Goal: Information Seeking & Learning: Compare options

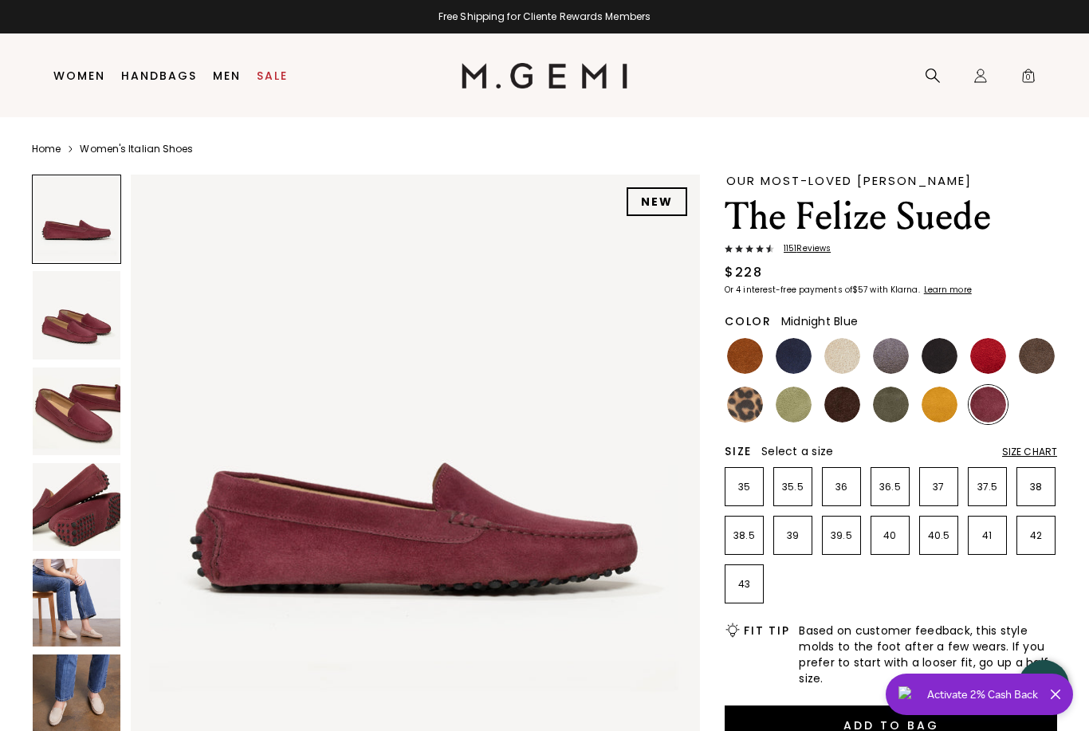
click at [799, 360] on img at bounding box center [794, 356] width 36 height 36
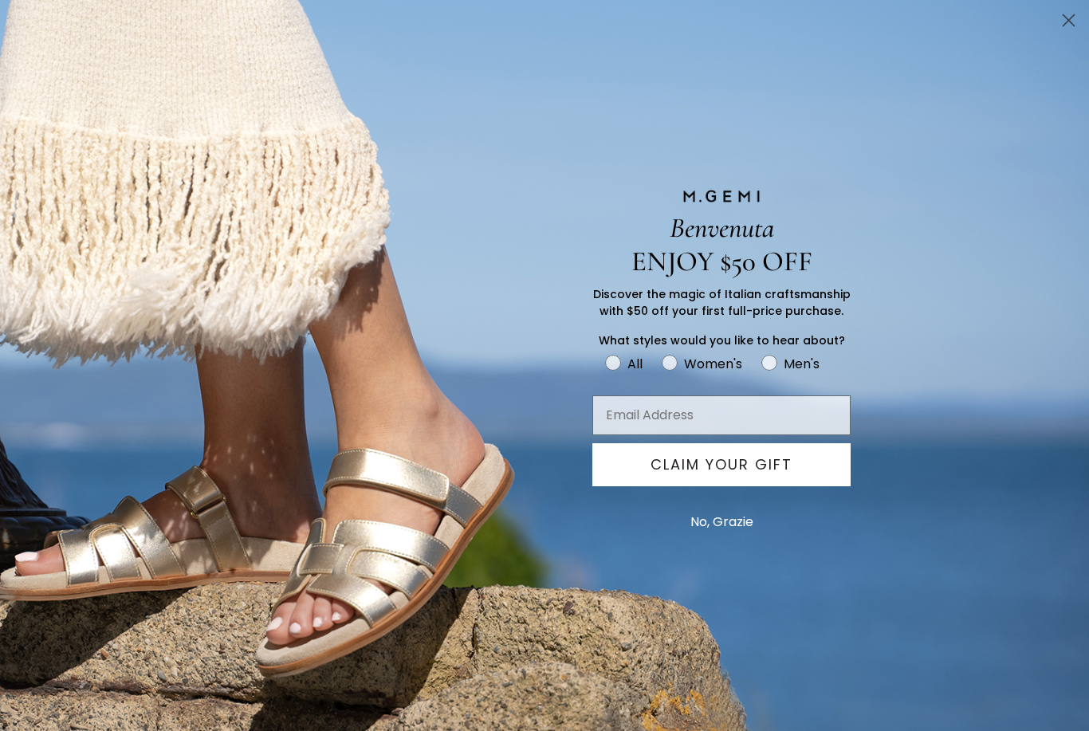
click at [1063, 21] on circle "Close dialog" at bounding box center [1068, 20] width 26 height 26
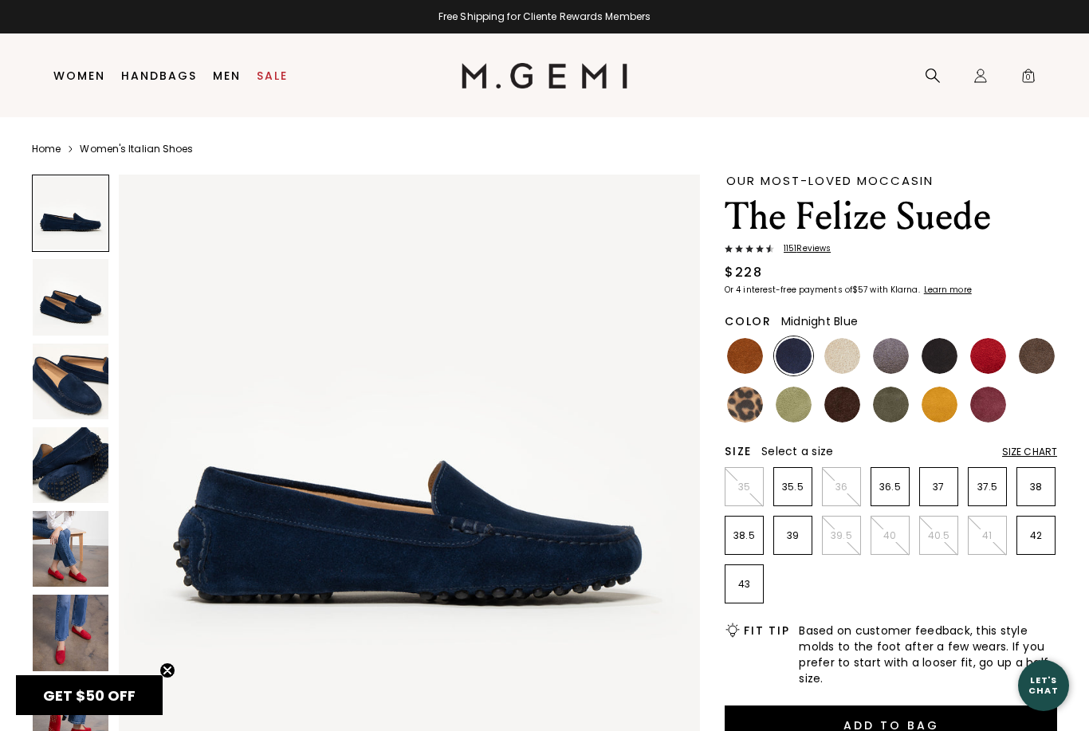
click at [89, 307] on img at bounding box center [71, 297] width 76 height 76
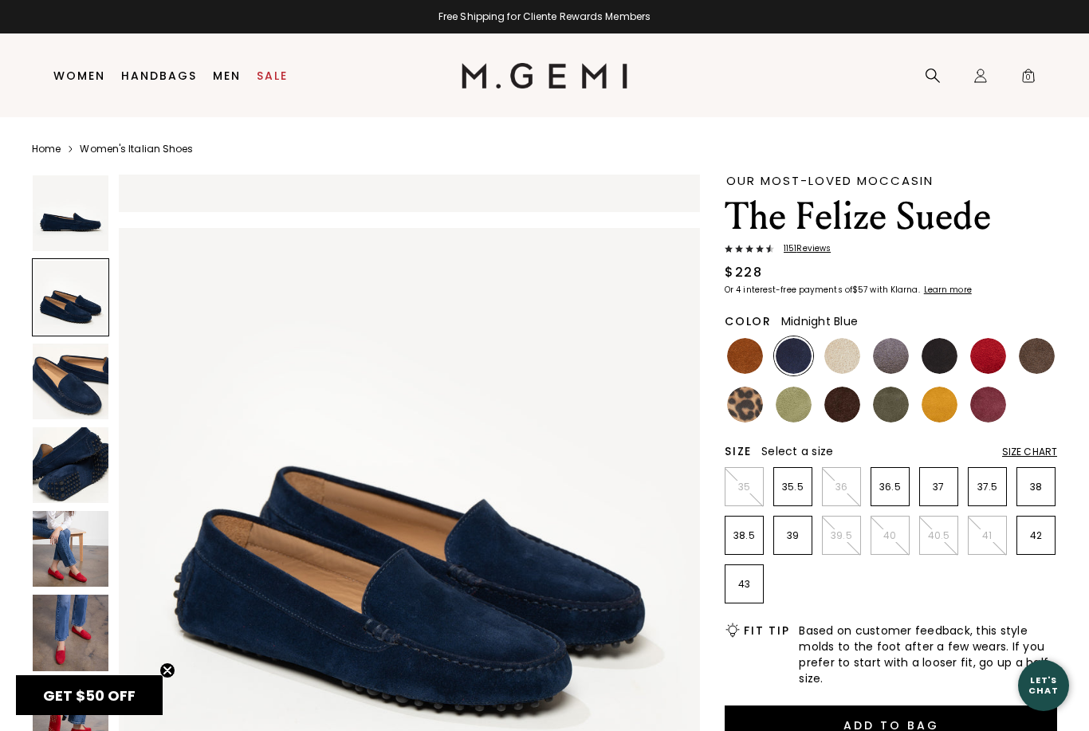
scroll to position [597, 0]
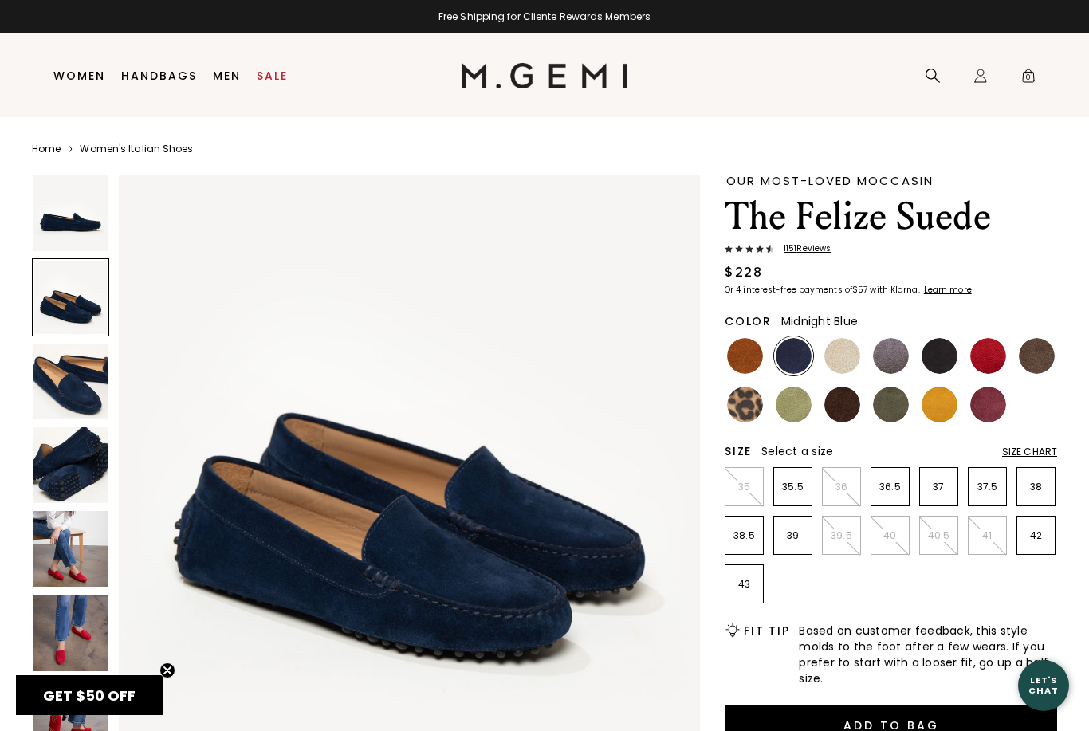
click at [92, 389] on img at bounding box center [71, 382] width 76 height 76
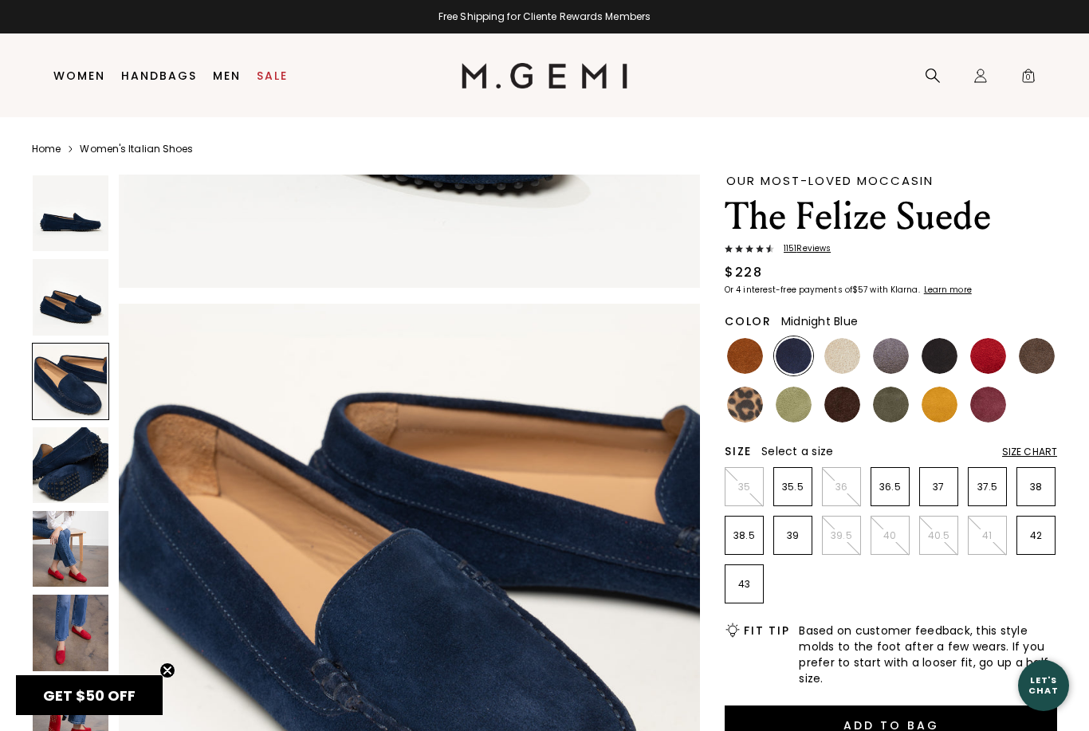
scroll to position [1194, 0]
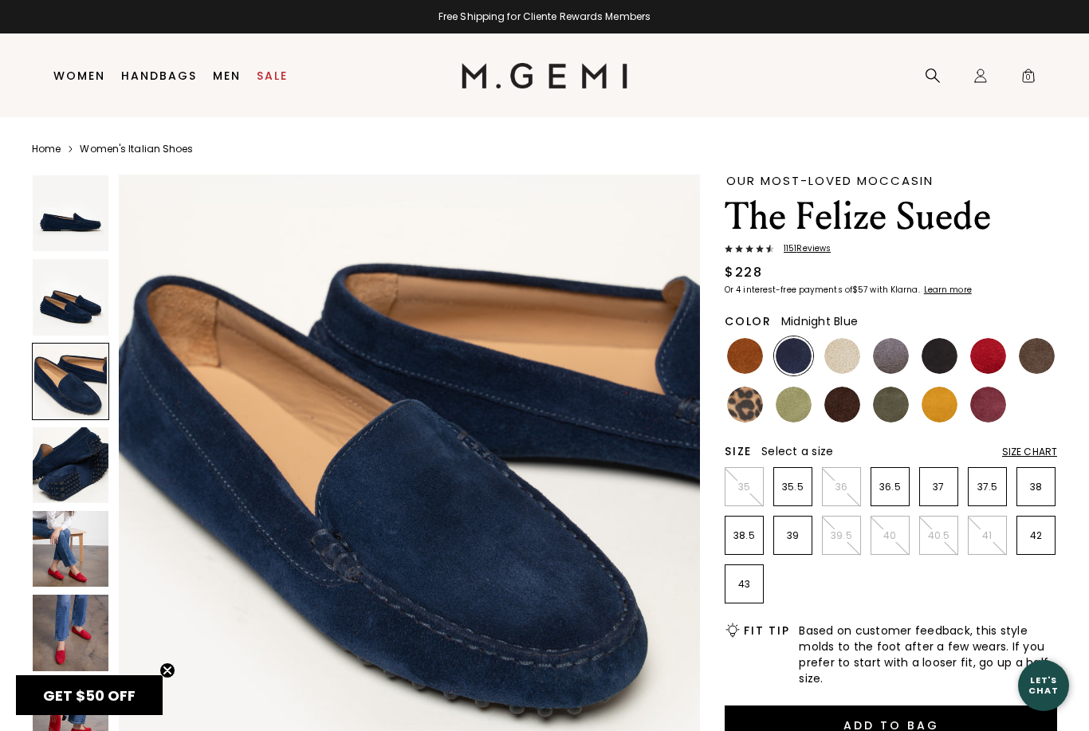
click at [75, 466] on img at bounding box center [71, 465] width 76 height 76
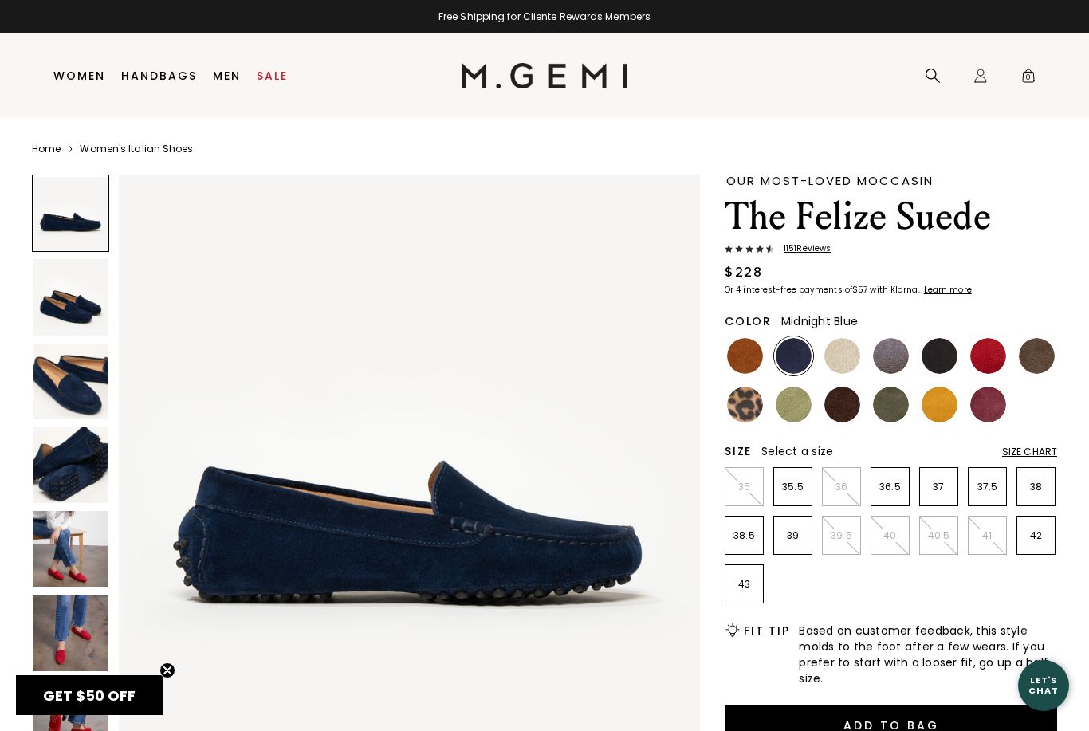
scroll to position [0, 0]
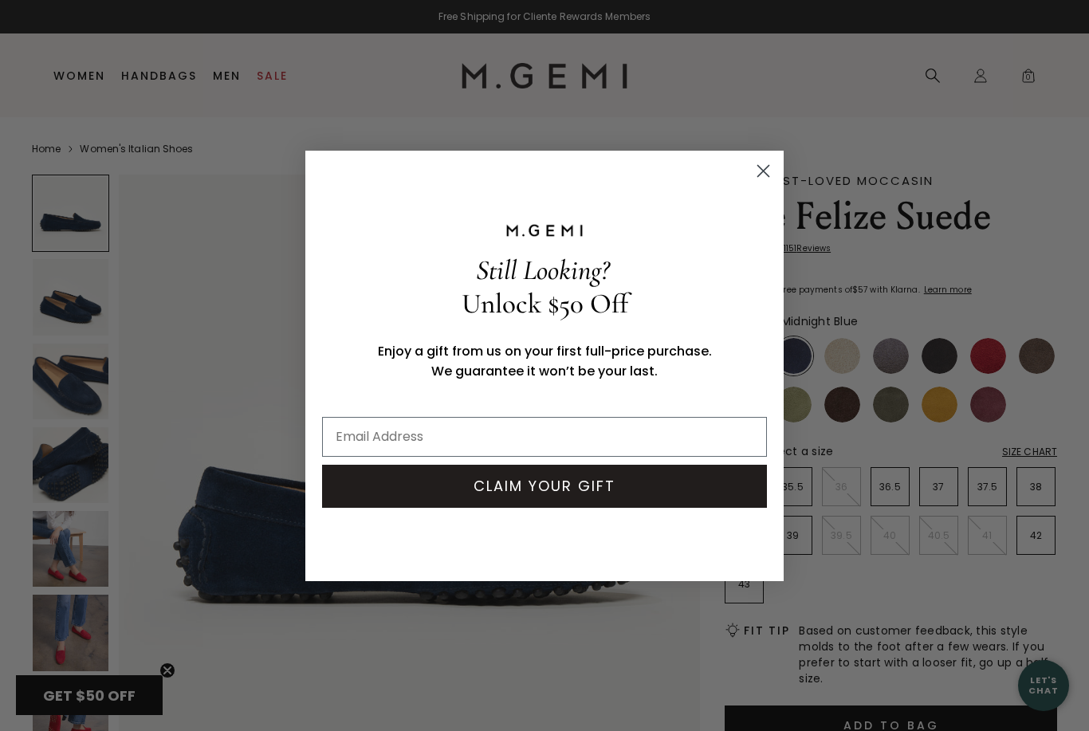
click at [789, 180] on div "Close dialog Still Looking? Unlock $50 Off Enjoy a gift from us on your first f…" at bounding box center [544, 366] width 510 height 462
click at [765, 171] on circle "Close dialog" at bounding box center [763, 170] width 26 height 26
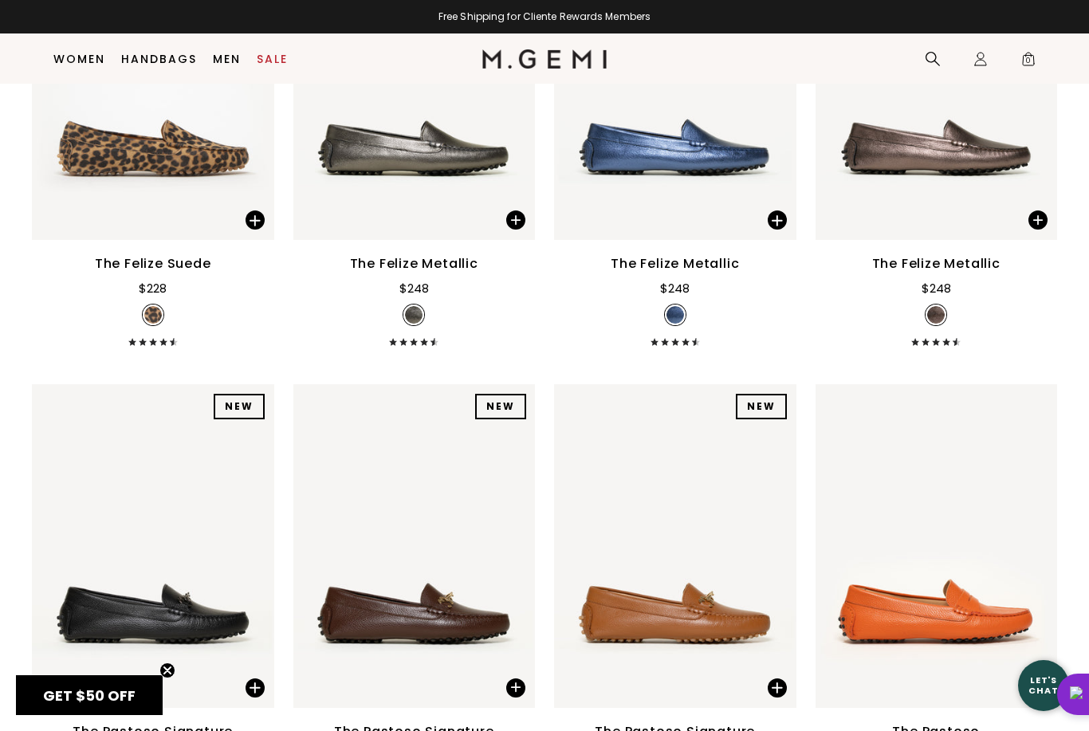
scroll to position [1907, 0]
